Goal: Task Accomplishment & Management: Use online tool/utility

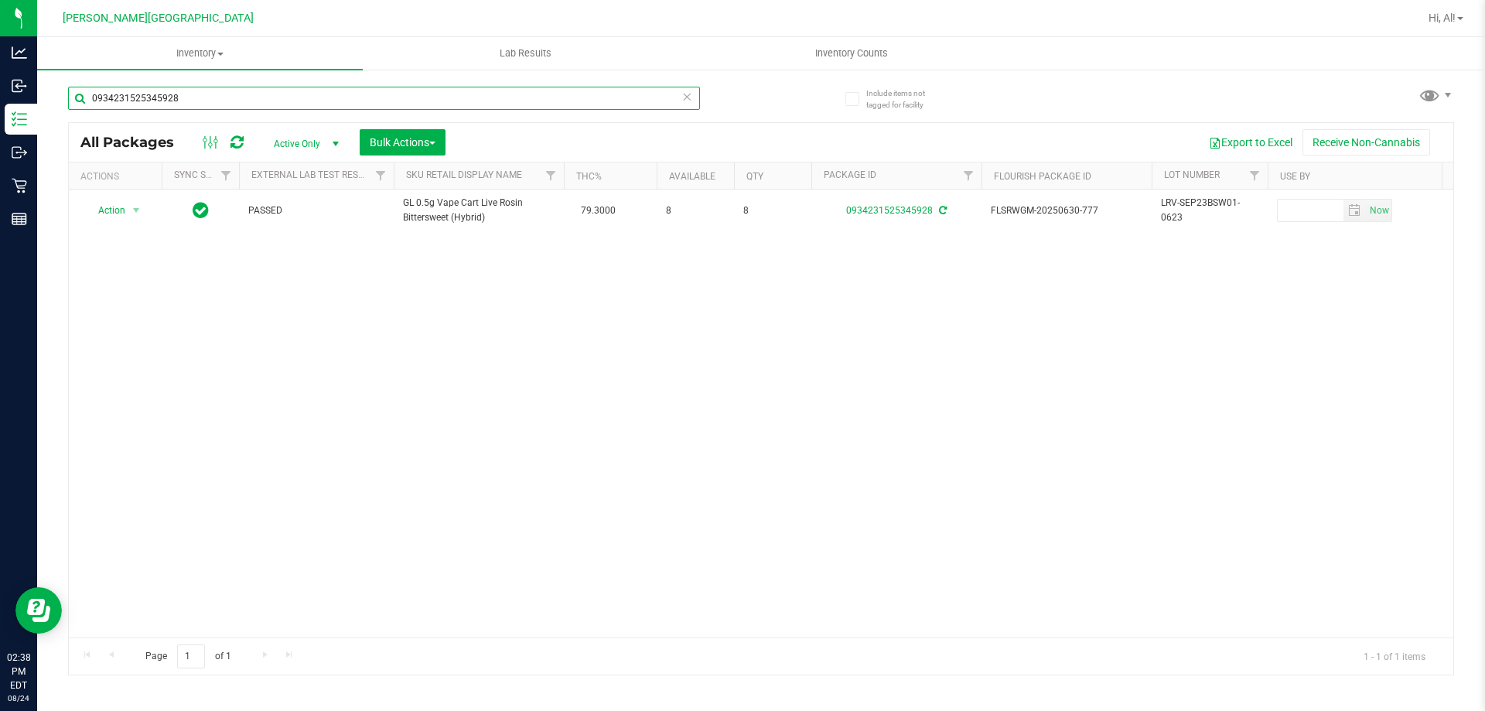
click at [297, 91] on input "0934231525345928" at bounding box center [384, 98] width 632 height 23
type input "grz"
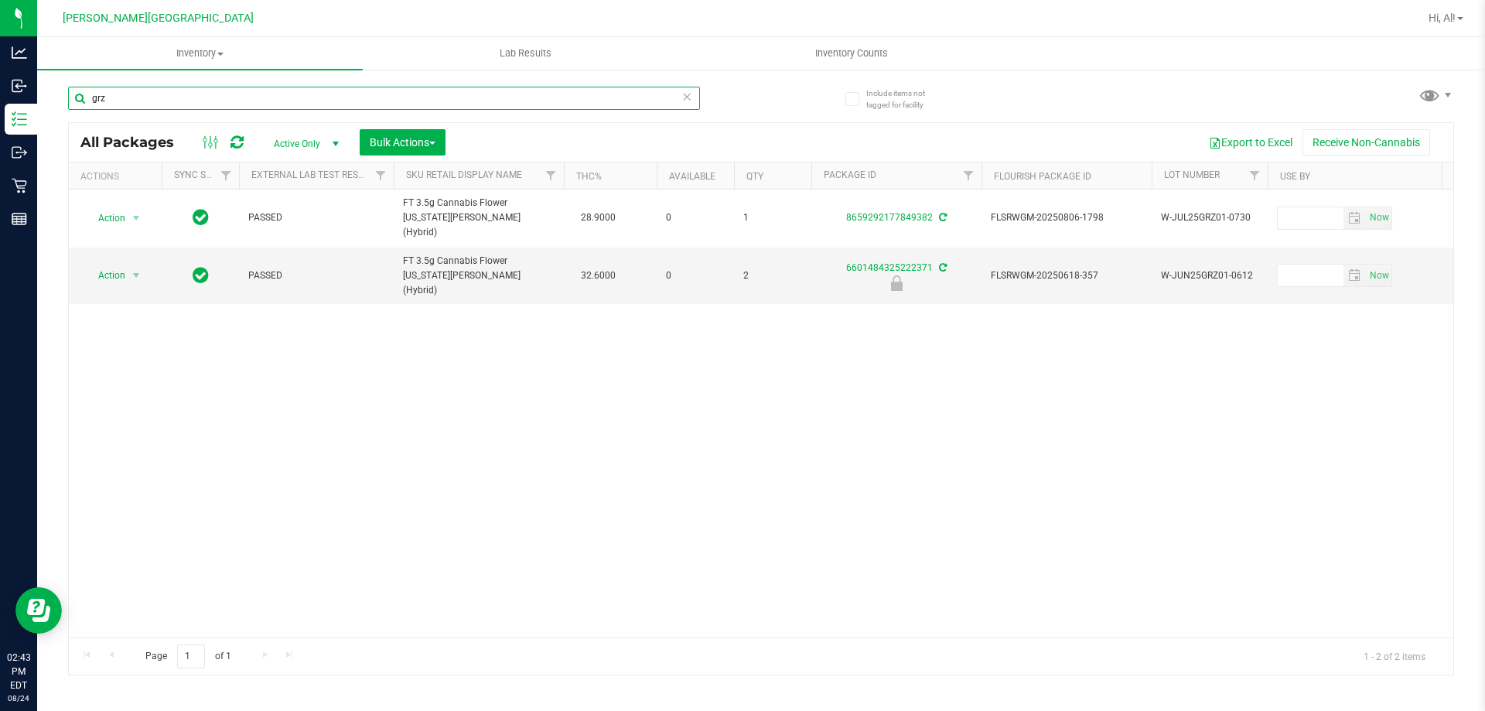
click at [296, 93] on input "grz" at bounding box center [384, 98] width 632 height 23
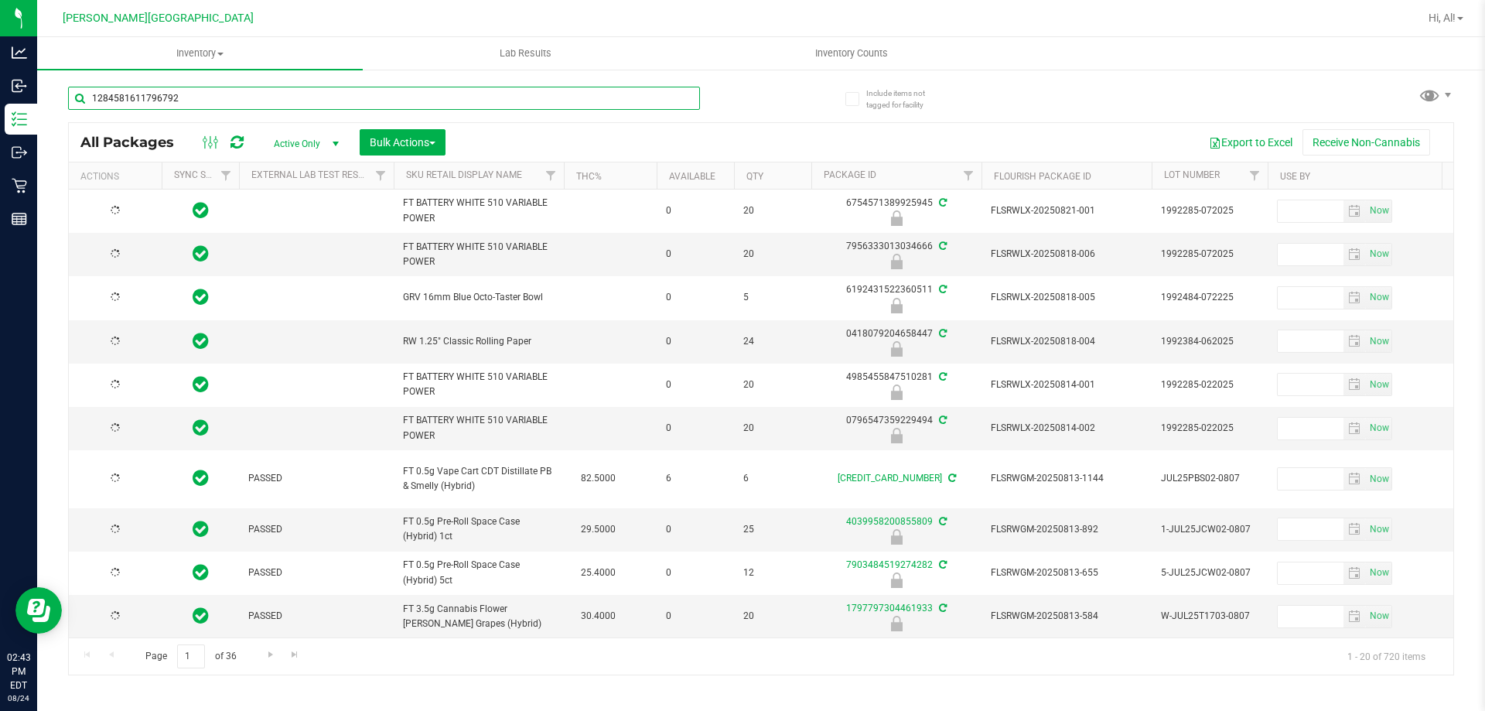
type input "1284581611796792"
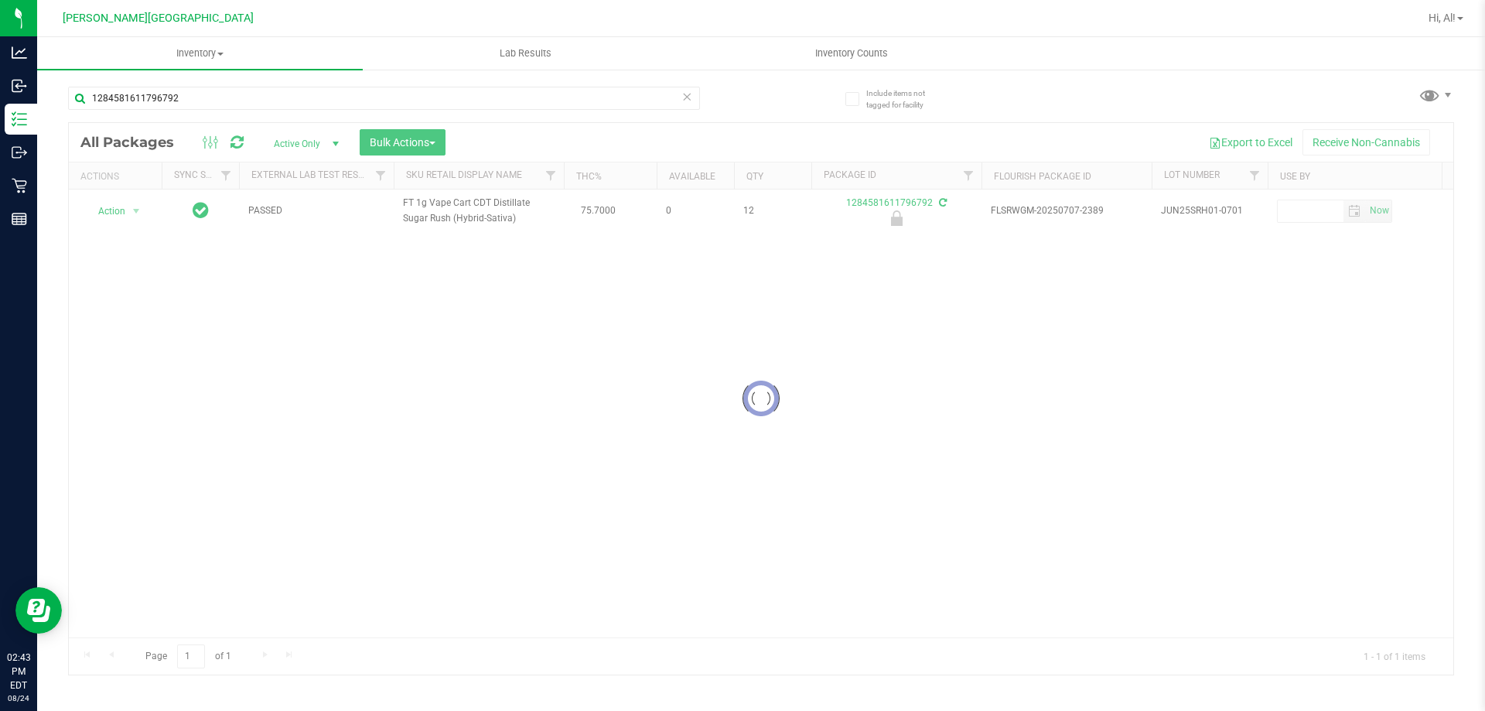
click at [125, 214] on div at bounding box center [761, 398] width 1384 height 551
click at [125, 214] on span "Action" at bounding box center [105, 211] width 42 height 22
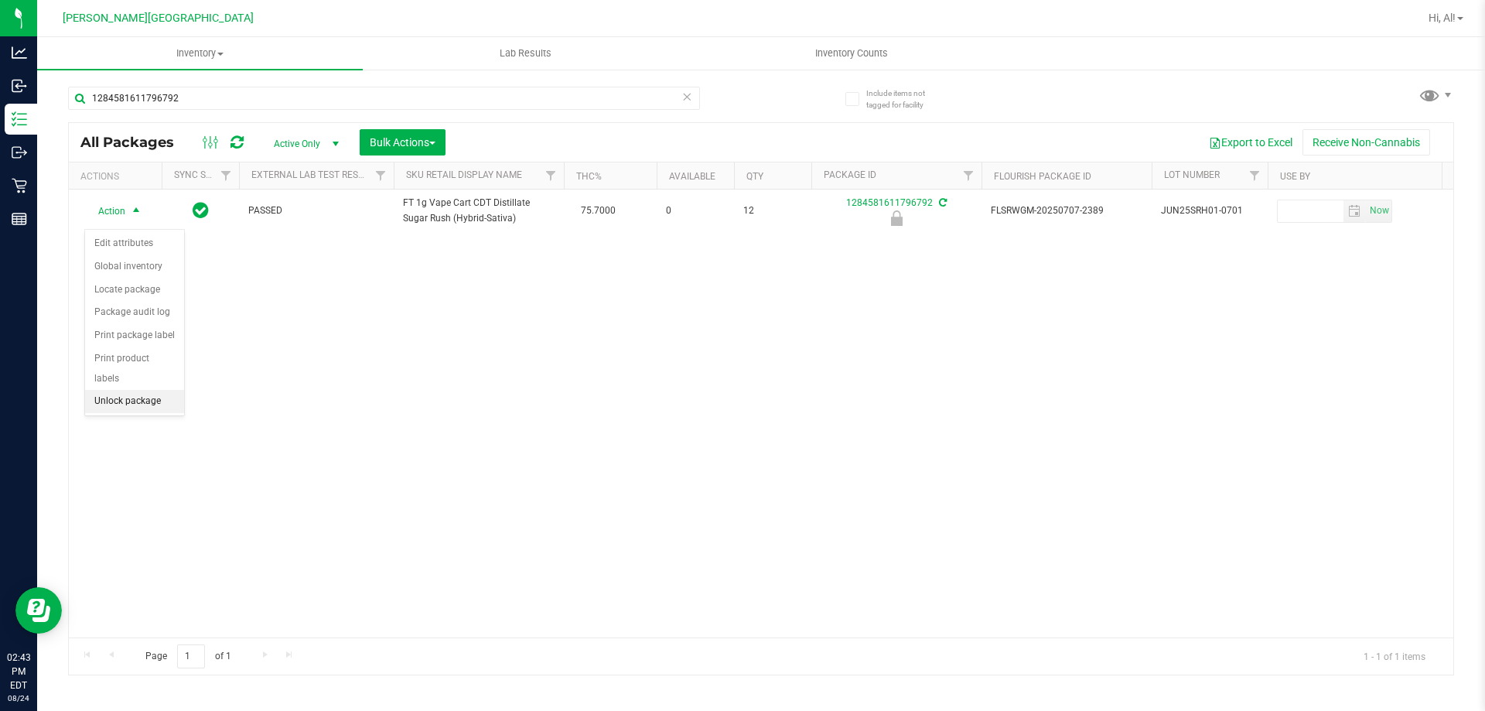
click at [122, 390] on li "Unlock package" at bounding box center [134, 401] width 99 height 23
